Goal: Task Accomplishment & Management: Manage account settings

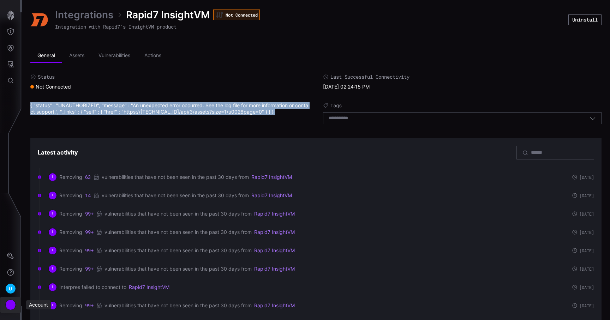
click at [11, 306] on div "Account" at bounding box center [10, 305] width 11 height 11
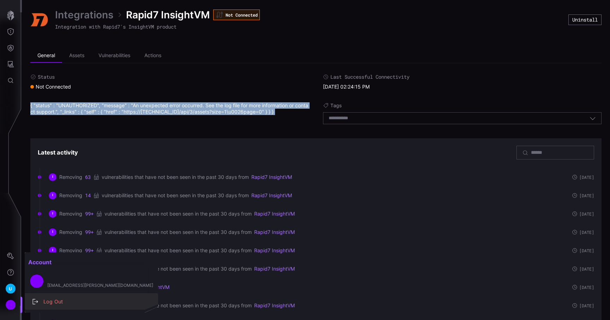
click at [37, 307] on button "Log Out" at bounding box center [91, 302] width 133 height 16
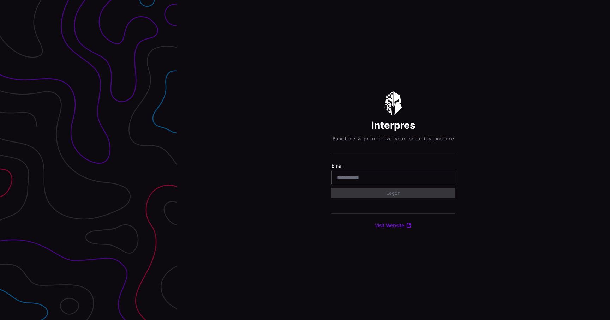
click at [388, 184] on div at bounding box center [393, 177] width 124 height 13
click at [388, 181] on input "email" at bounding box center [393, 177] width 112 height 6
type input "**********"
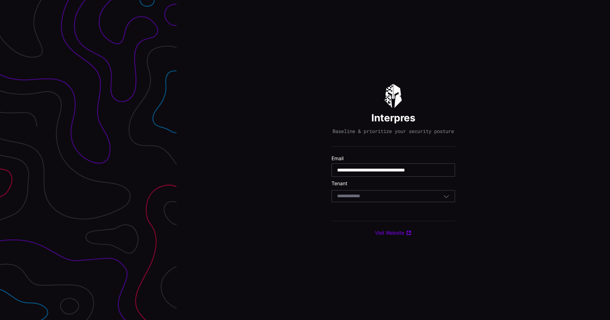
click at [388, 202] on div "Select Tenant" at bounding box center [393, 196] width 124 height 12
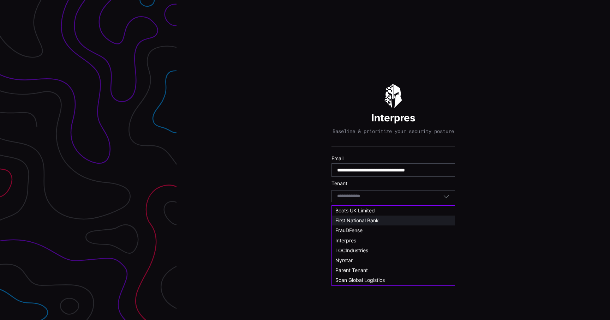
click at [380, 218] on div "First National Bank" at bounding box center [393, 220] width 116 height 6
